Goal: Complete application form

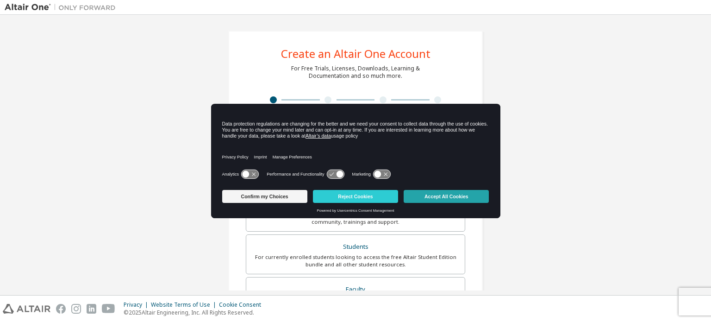
click at [469, 193] on button "Accept All Cookies" at bounding box center [446, 196] width 85 height 13
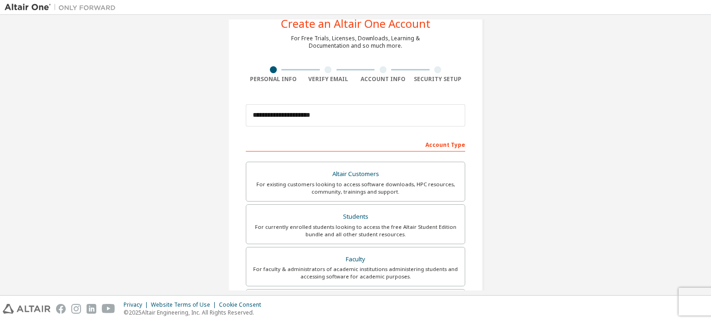
scroll to position [93, 0]
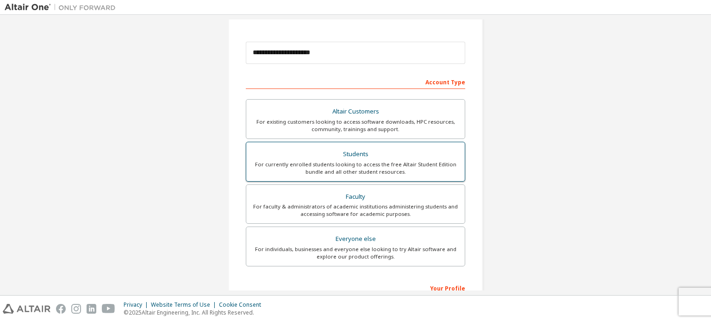
click at [363, 161] on div "For currently enrolled students looking to access the free Altair Student Editi…" at bounding box center [355, 168] width 207 height 15
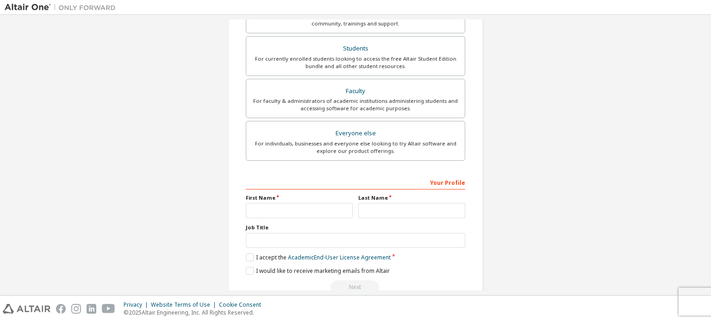
scroll to position [217, 0]
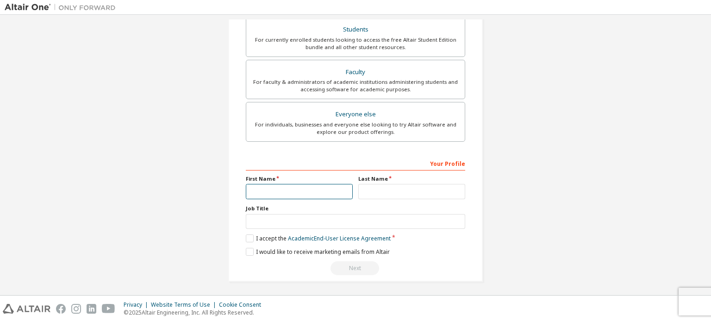
click at [275, 184] on input "text" at bounding box center [299, 191] width 107 height 15
type input "******"
click at [308, 189] on input "******" at bounding box center [299, 191] width 107 height 15
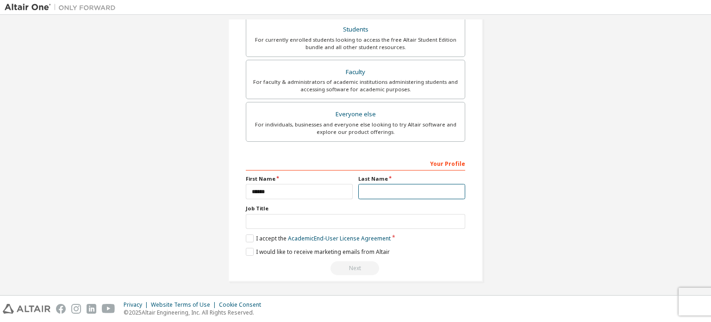
click at [409, 189] on input "text" at bounding box center [411, 191] width 107 height 15
type input "*********"
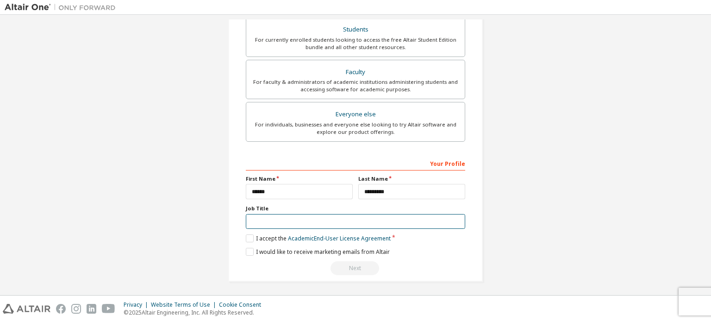
click at [328, 220] on input "text" at bounding box center [356, 221] width 220 height 15
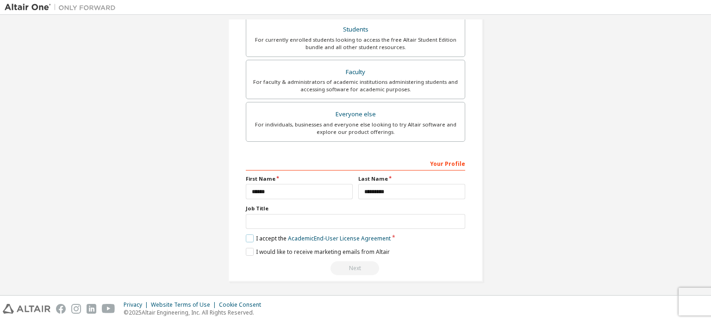
click at [250, 234] on label "I accept the Academic End-User License Agreement" at bounding box center [318, 238] width 145 height 8
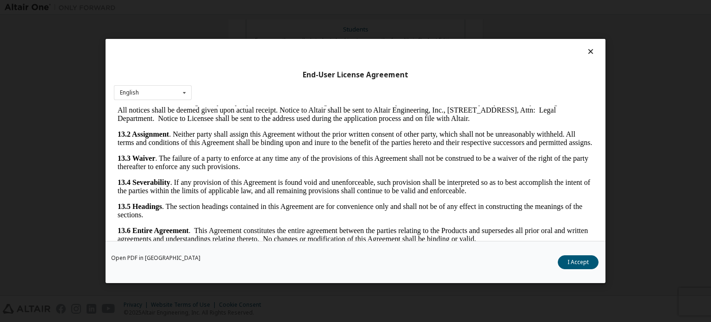
scroll to position [20, 0]
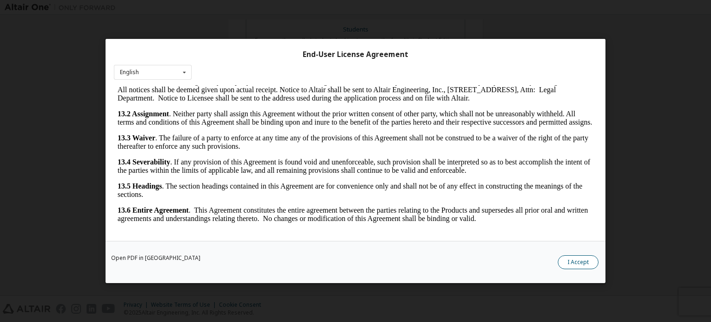
click at [574, 263] on button "I Accept" at bounding box center [578, 262] width 41 height 14
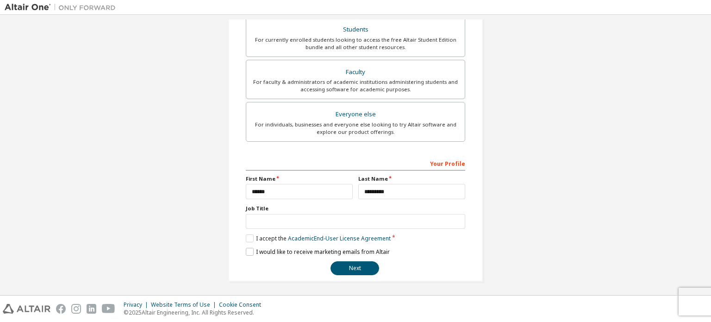
click at [246, 250] on label "I would like to receive marketing emails from Altair" at bounding box center [318, 252] width 144 height 8
click at [248, 250] on label "I would like to receive marketing emails from Altair" at bounding box center [318, 252] width 144 height 8
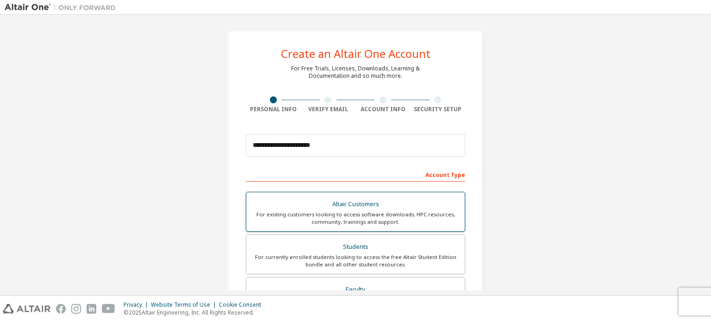
scroll to position [217, 0]
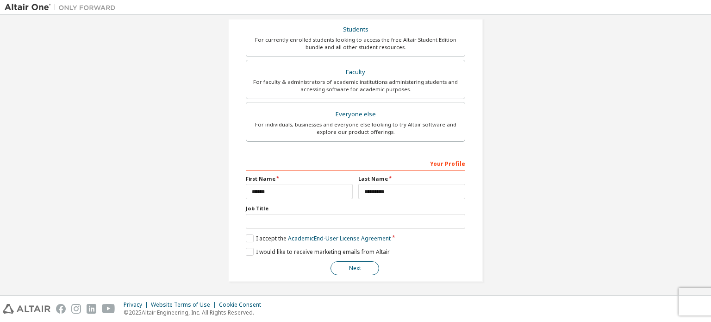
click at [359, 267] on button "Next" at bounding box center [355, 268] width 49 height 14
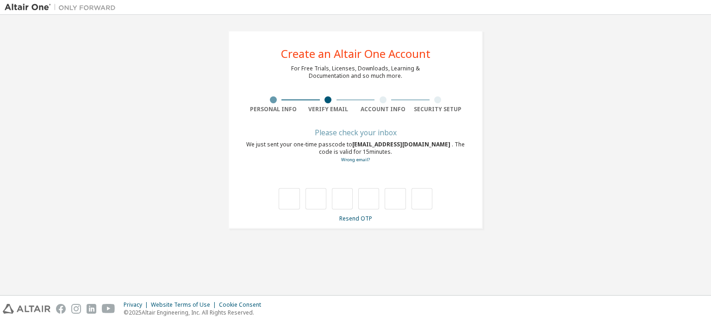
scroll to position [0, 0]
type input "*"
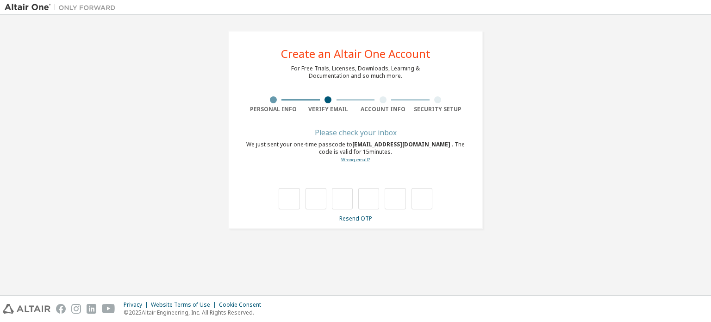
type input "*"
